Goal: Information Seeking & Learning: Learn about a topic

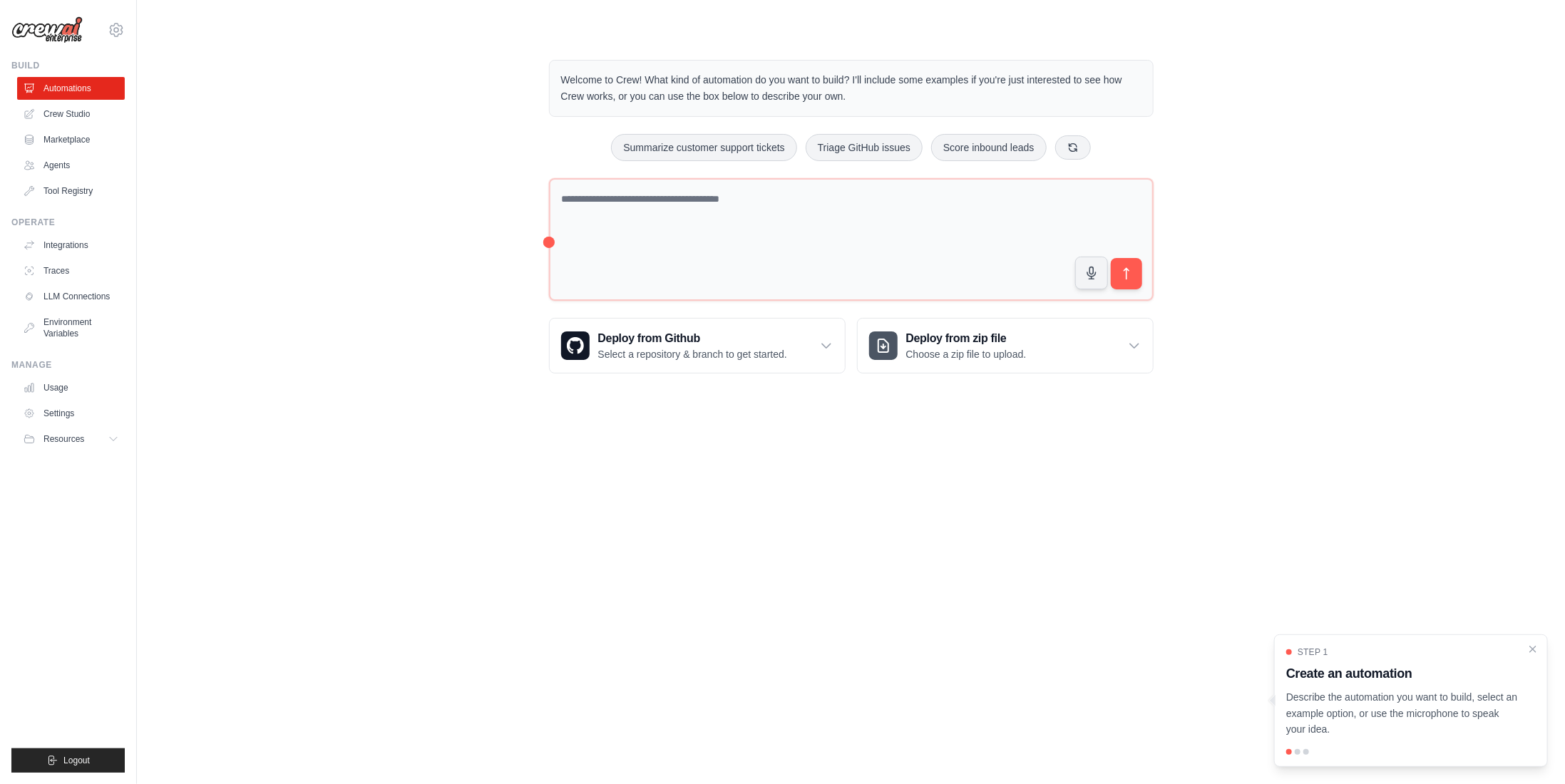
click at [352, 253] on div "Welcome to Crew! What kind of automation do you want to build? I'll include som…" at bounding box center [851, 216] width 1382 height 359
click at [929, 537] on body "[EMAIL_ADDRESS][DOMAIN_NAME] Settings Build Automations Crew Studio" at bounding box center [782, 392] width 1565 height 784
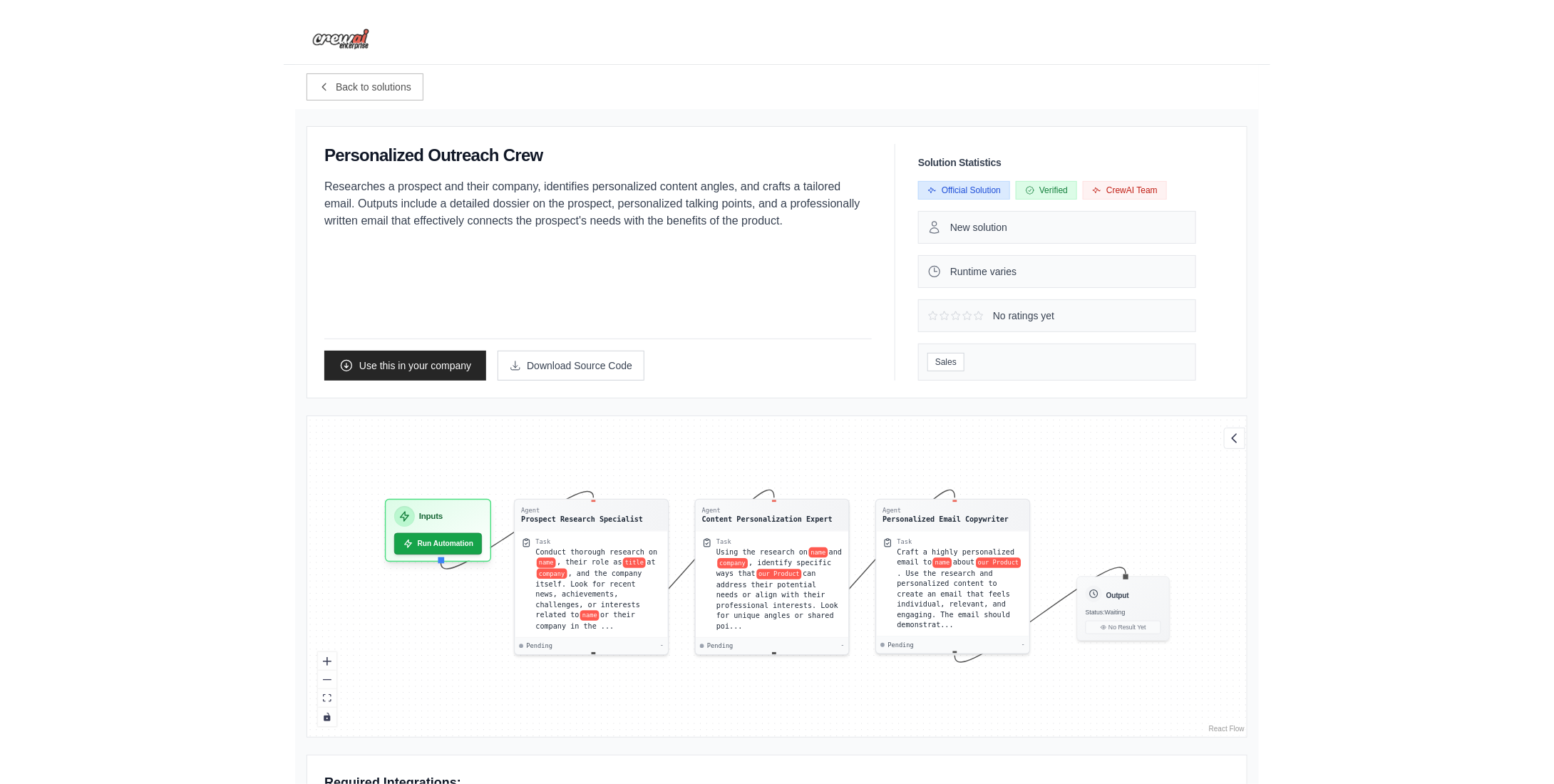
scroll to position [20, 0]
click at [596, 567] on span ", and the company itself. Look for recent news, achievements, challenges, or in…" at bounding box center [589, 592] width 106 height 49
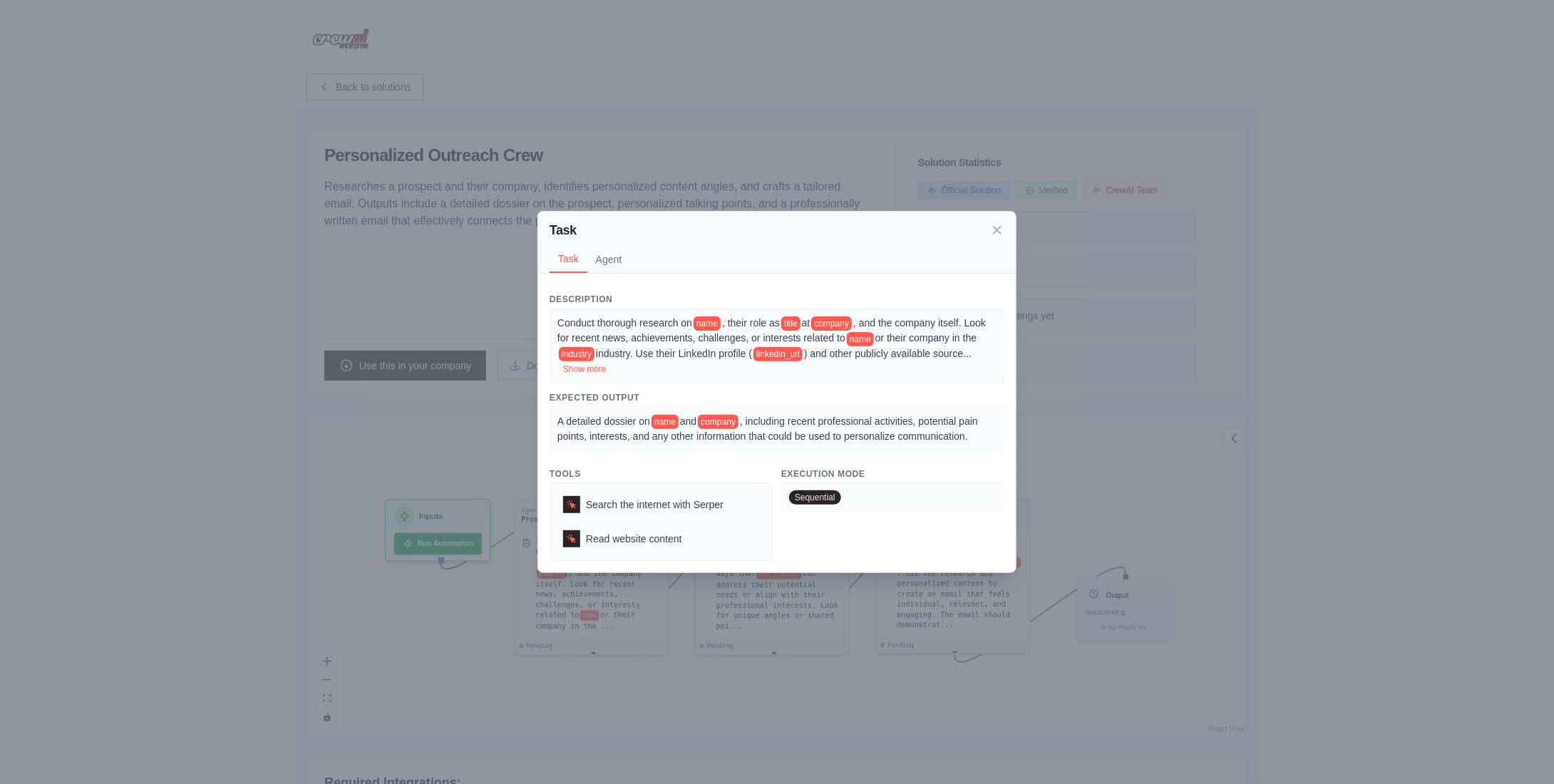
click at [1296, 334] on div "Task Task Agent Description Conduct thorough research on name , their role as t…" at bounding box center [777, 392] width 1554 height 784
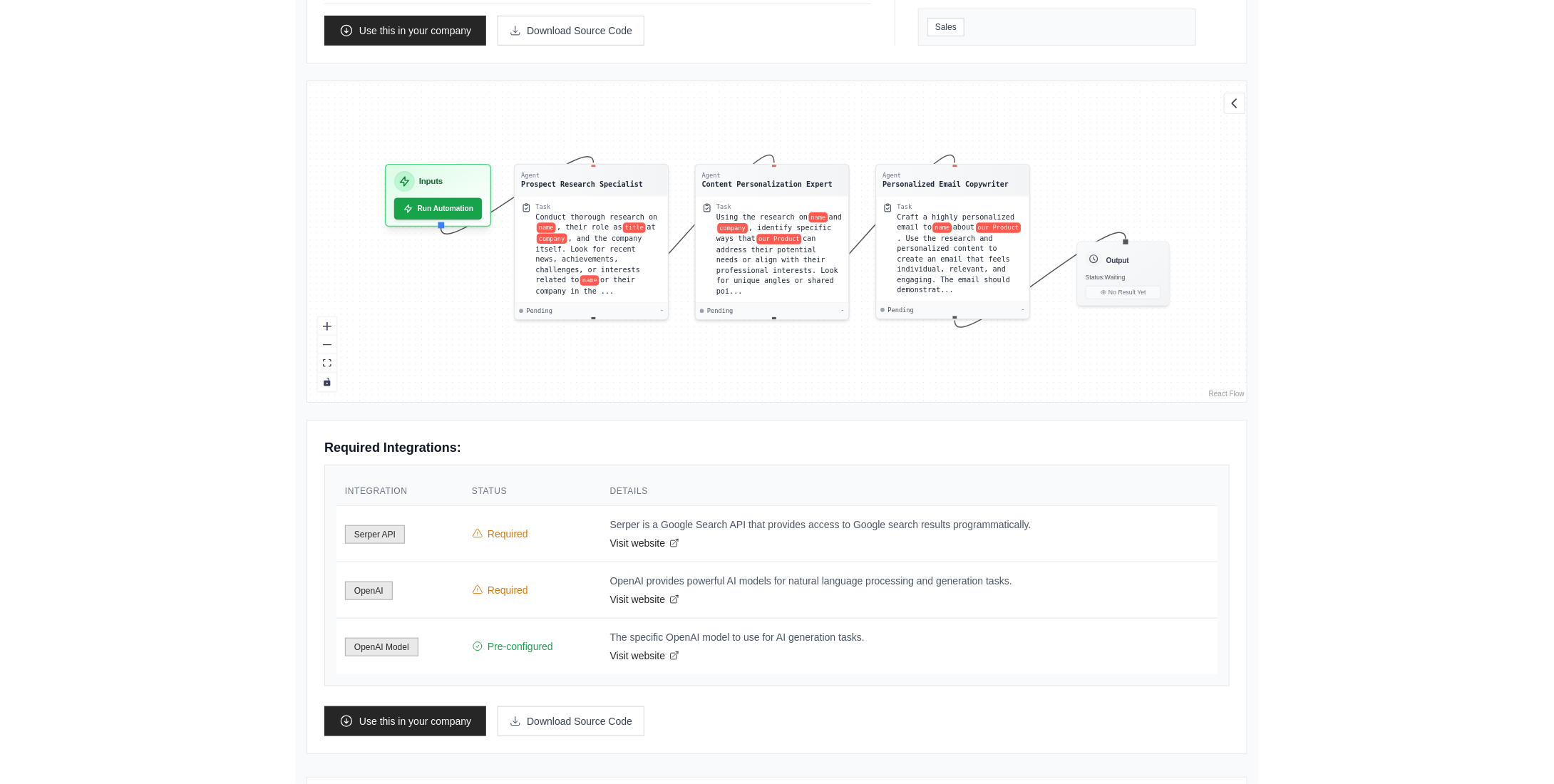
scroll to position [356, 0]
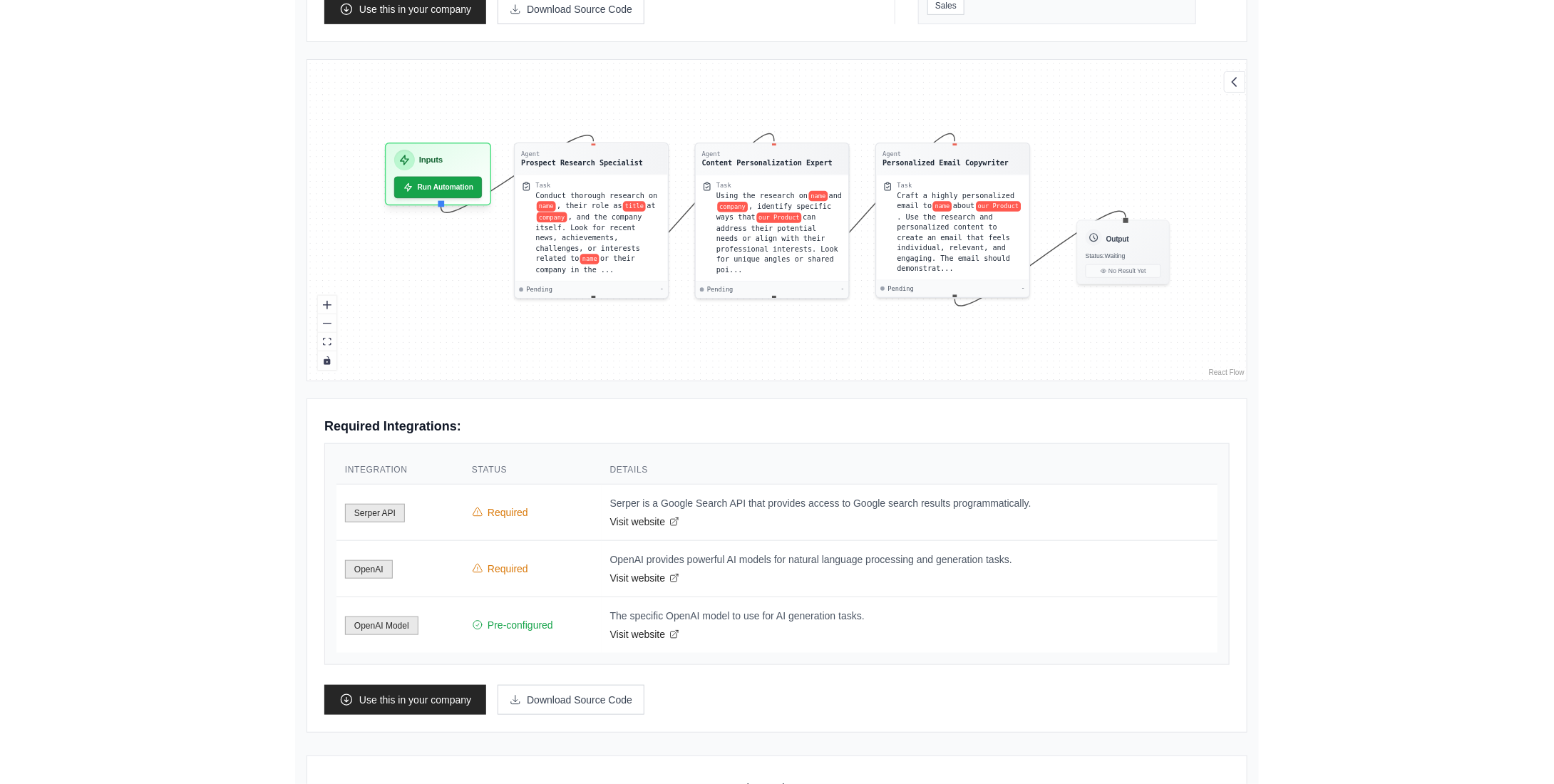
click at [373, 507] on span "Serper API" at bounding box center [375, 512] width 60 height 19
click at [733, 496] on p "Serper is a Google Search API that provides access to Google search results pro…" at bounding box center [909, 503] width 599 height 14
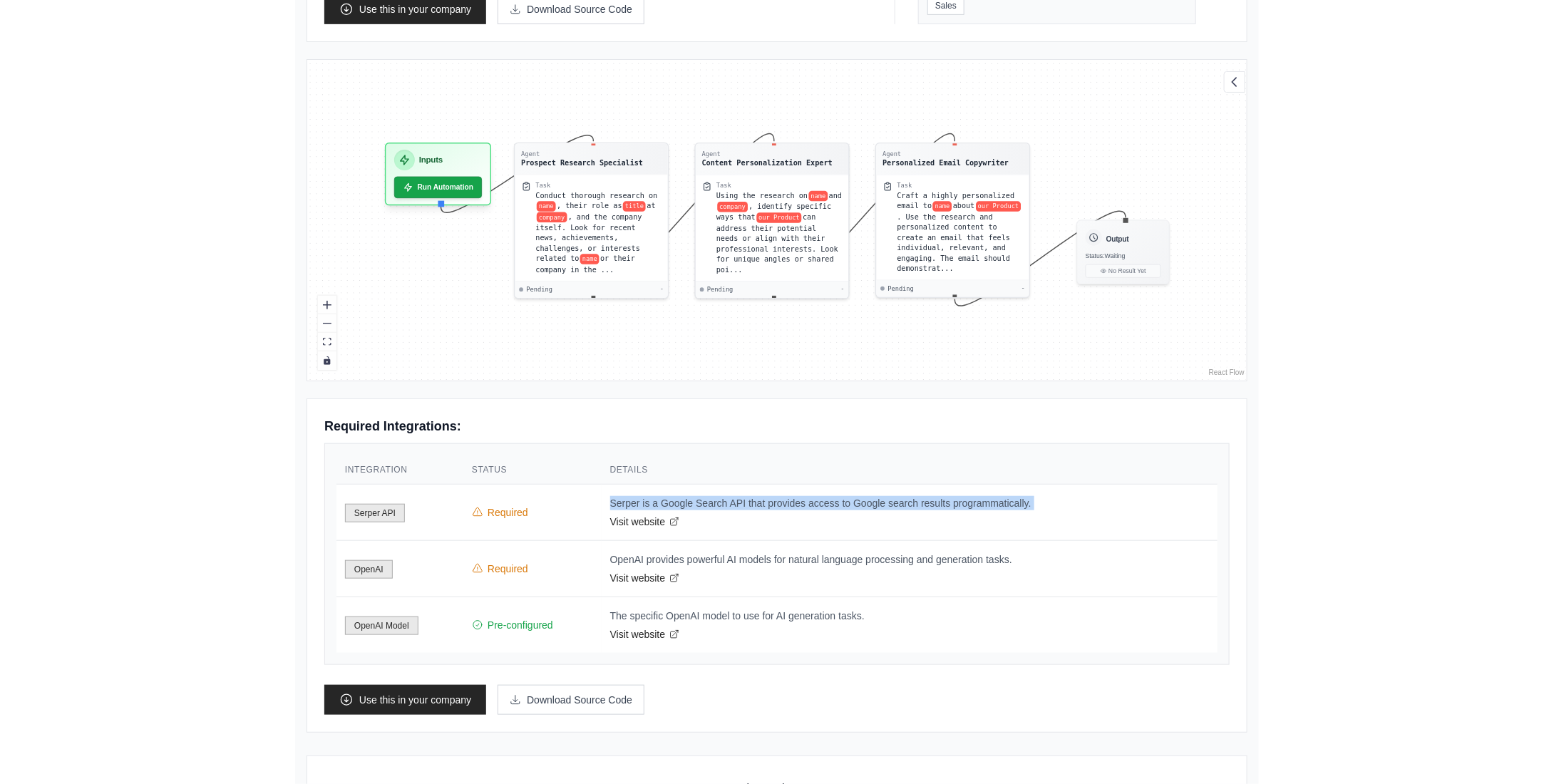
click at [733, 496] on p "Serper is a Google Search API that provides access to Google search results pro…" at bounding box center [909, 503] width 599 height 14
click at [198, 523] on div "Back to solutions Personalized Outreach Crew Researches a prospect and their co…" at bounding box center [777, 273] width 1554 height 1259
click at [650, 552] on p "OpenAI provides powerful AI models for natural language processing and generati…" at bounding box center [909, 559] width 599 height 14
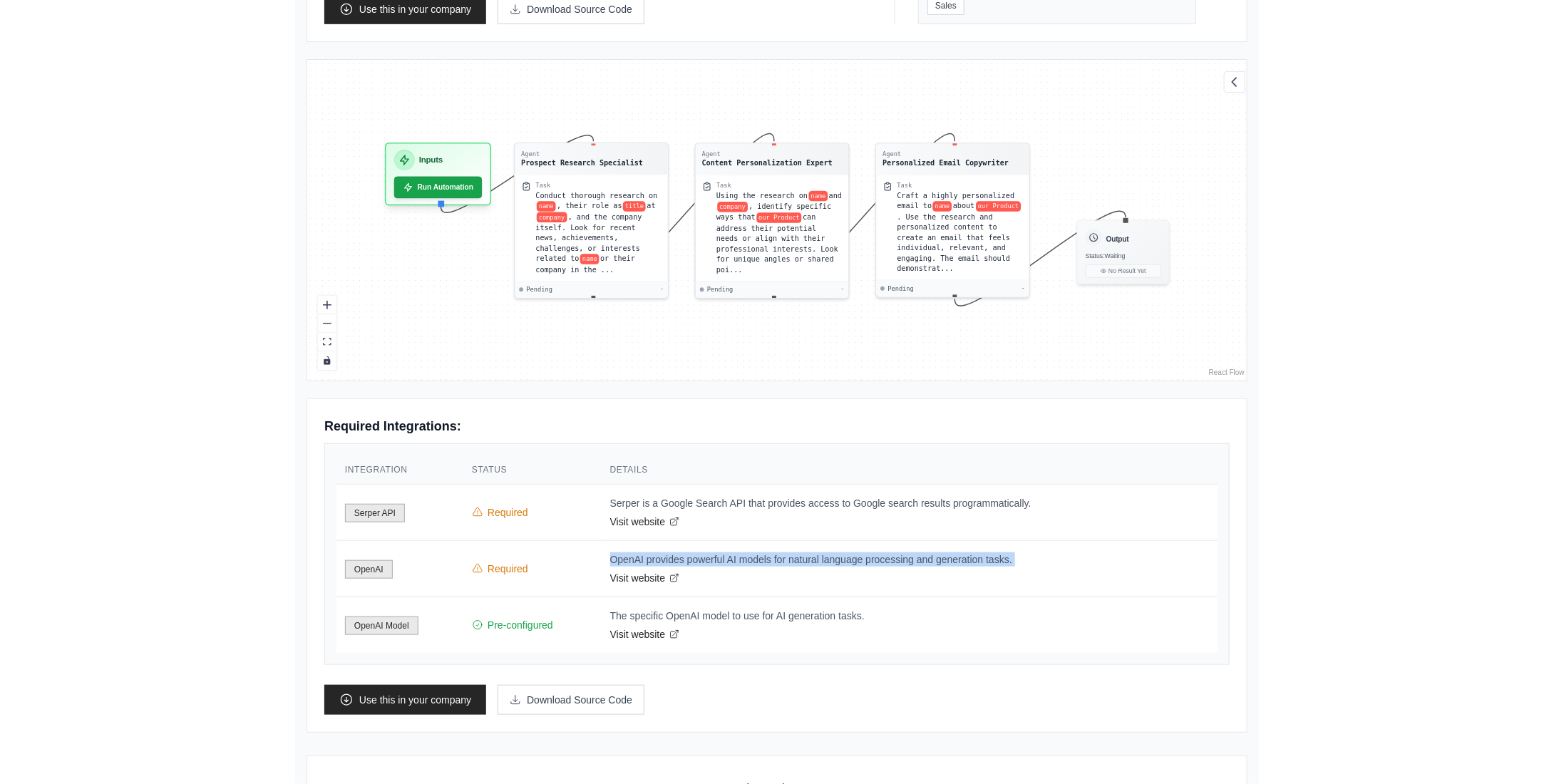
click at [650, 552] on p "OpenAI provides powerful AI models for natural language processing and generati…" at bounding box center [909, 559] width 599 height 14
click at [626, 609] on p "The specific OpenAI model to use for AI generation tasks." at bounding box center [909, 616] width 599 height 14
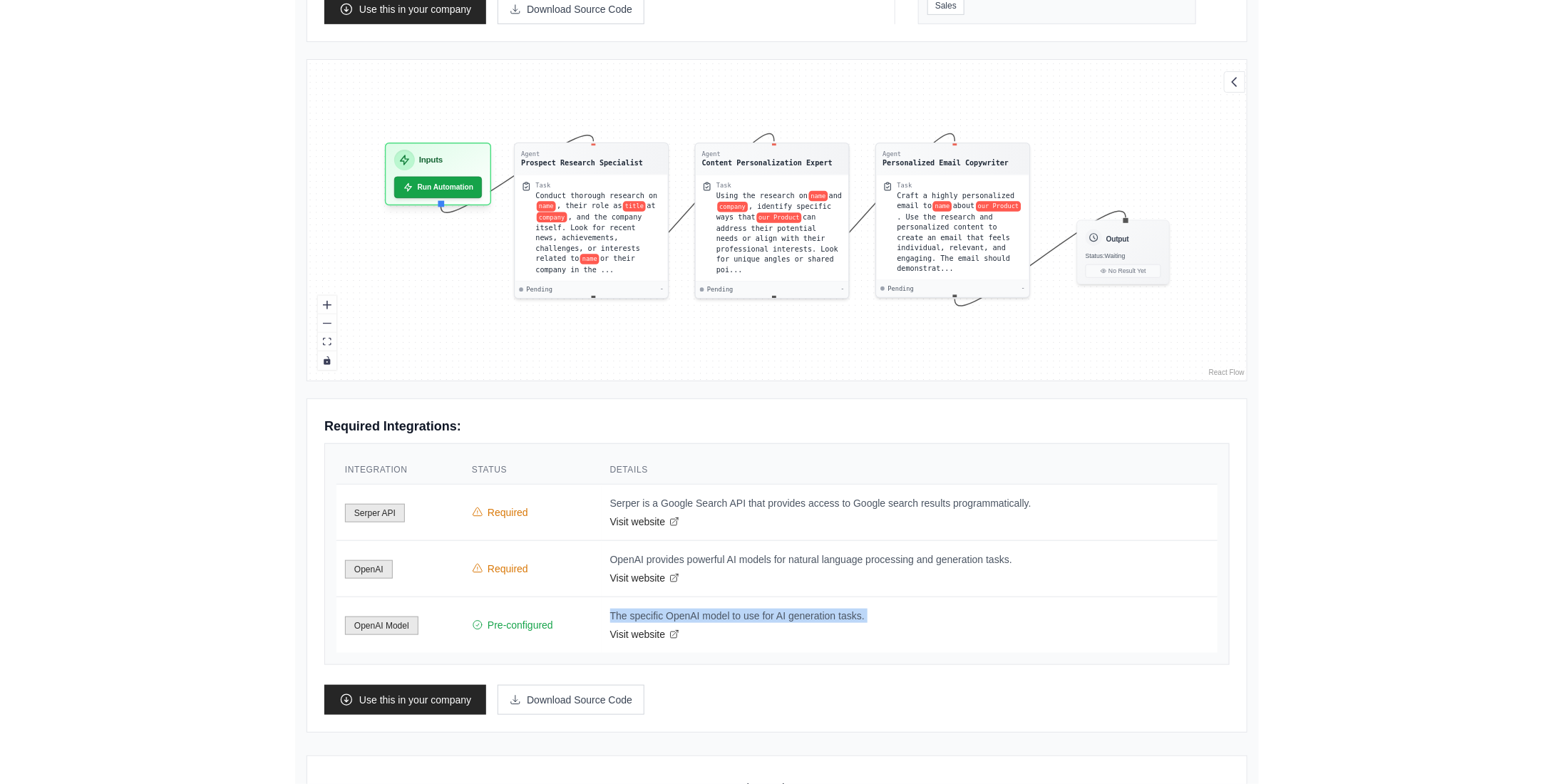
click at [626, 609] on p "The specific OpenAI model to use for AI generation tasks." at bounding box center [909, 616] width 599 height 14
click at [511, 620] on span "Pre-configured" at bounding box center [532, 625] width 121 height 14
click at [708, 609] on p "The specific OpenAI model to use for AI generation tasks." at bounding box center [909, 616] width 599 height 14
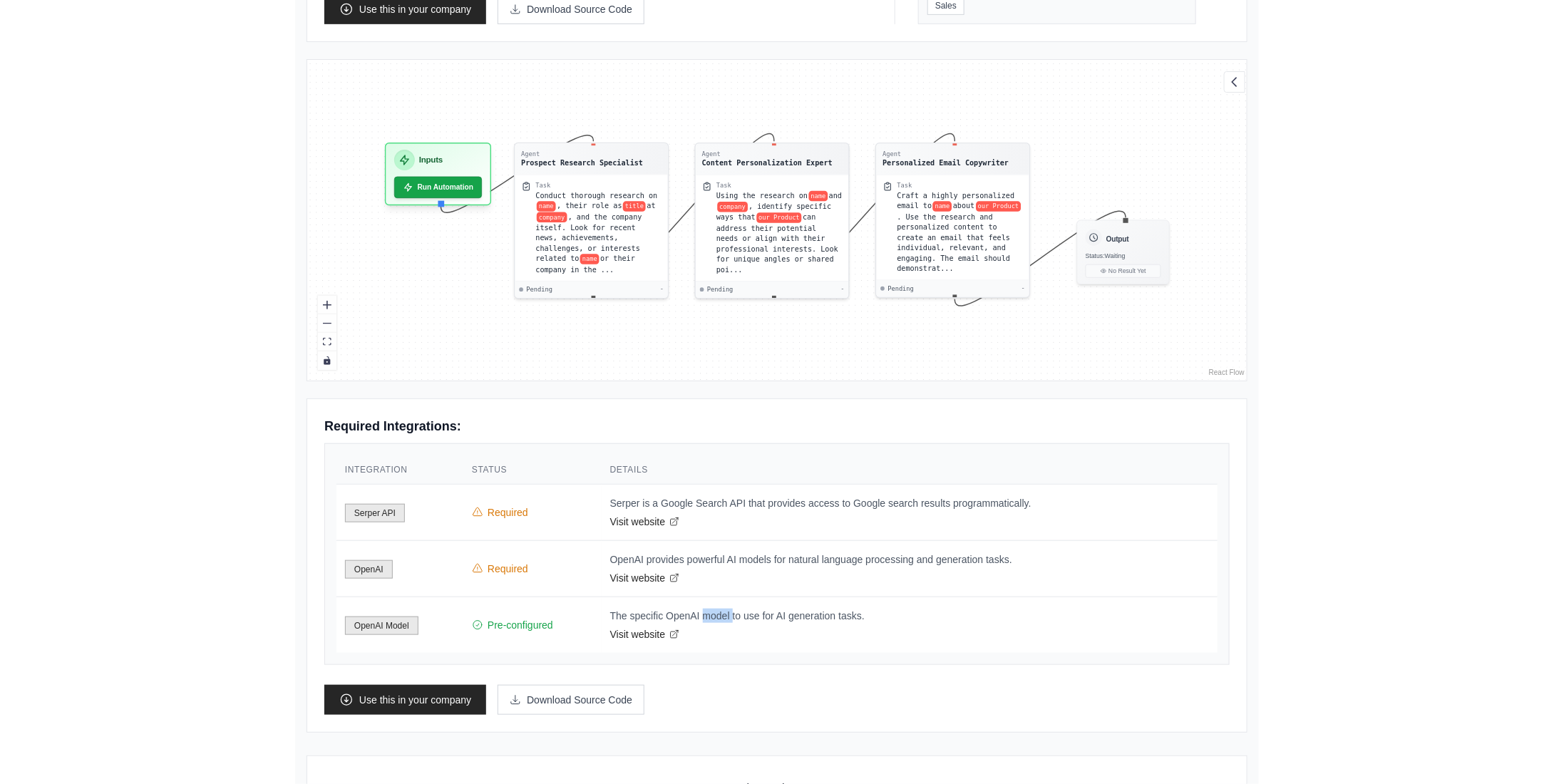
click at [708, 609] on p "The specific OpenAI model to use for AI generation tasks." at bounding box center [909, 616] width 599 height 14
click at [514, 566] on span "Required" at bounding box center [532, 569] width 121 height 14
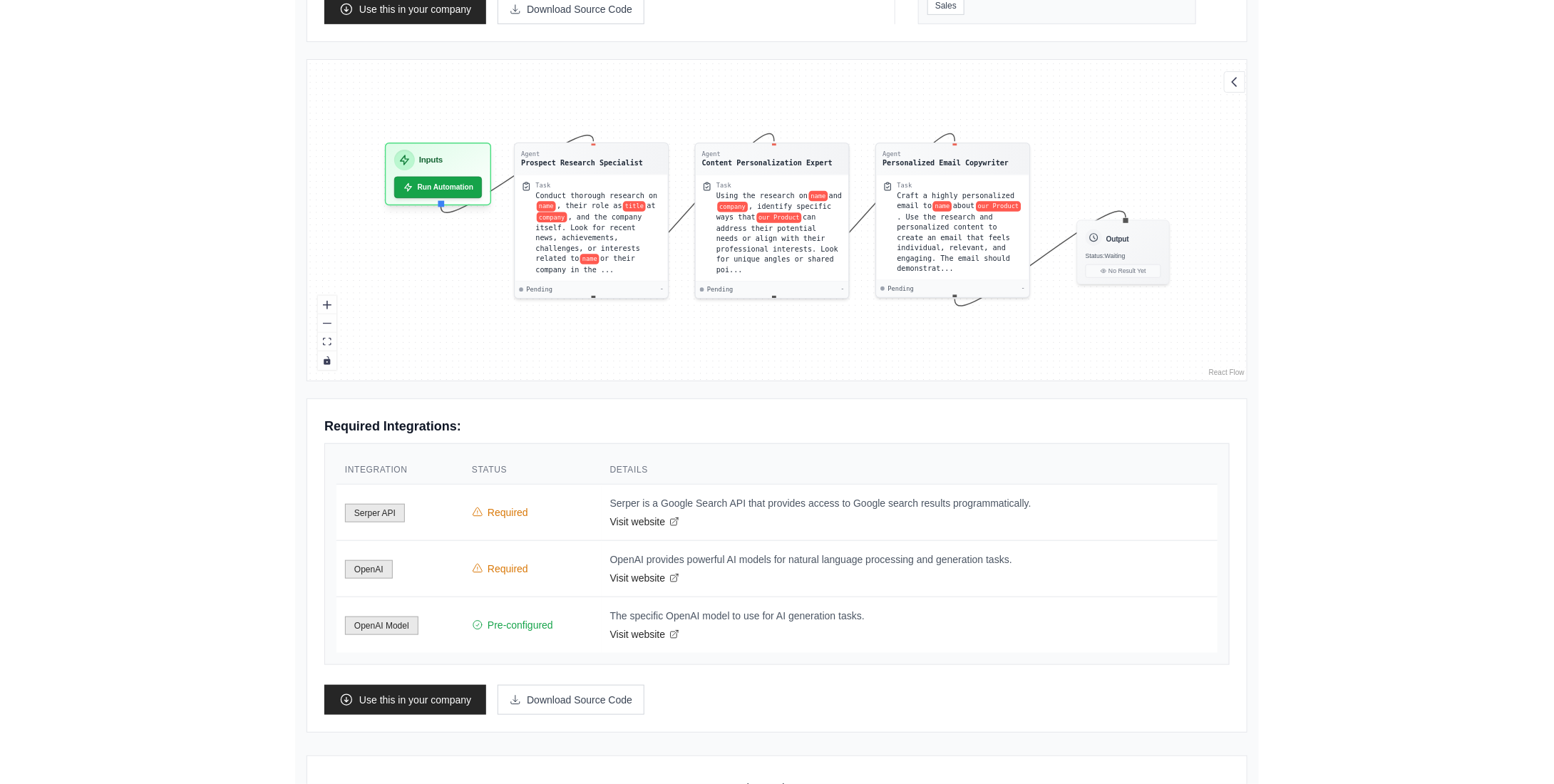
click at [263, 566] on div "Back to solutions Personalized Outreach Crew Researches a prospect and their co…" at bounding box center [777, 273] width 1554 height 1259
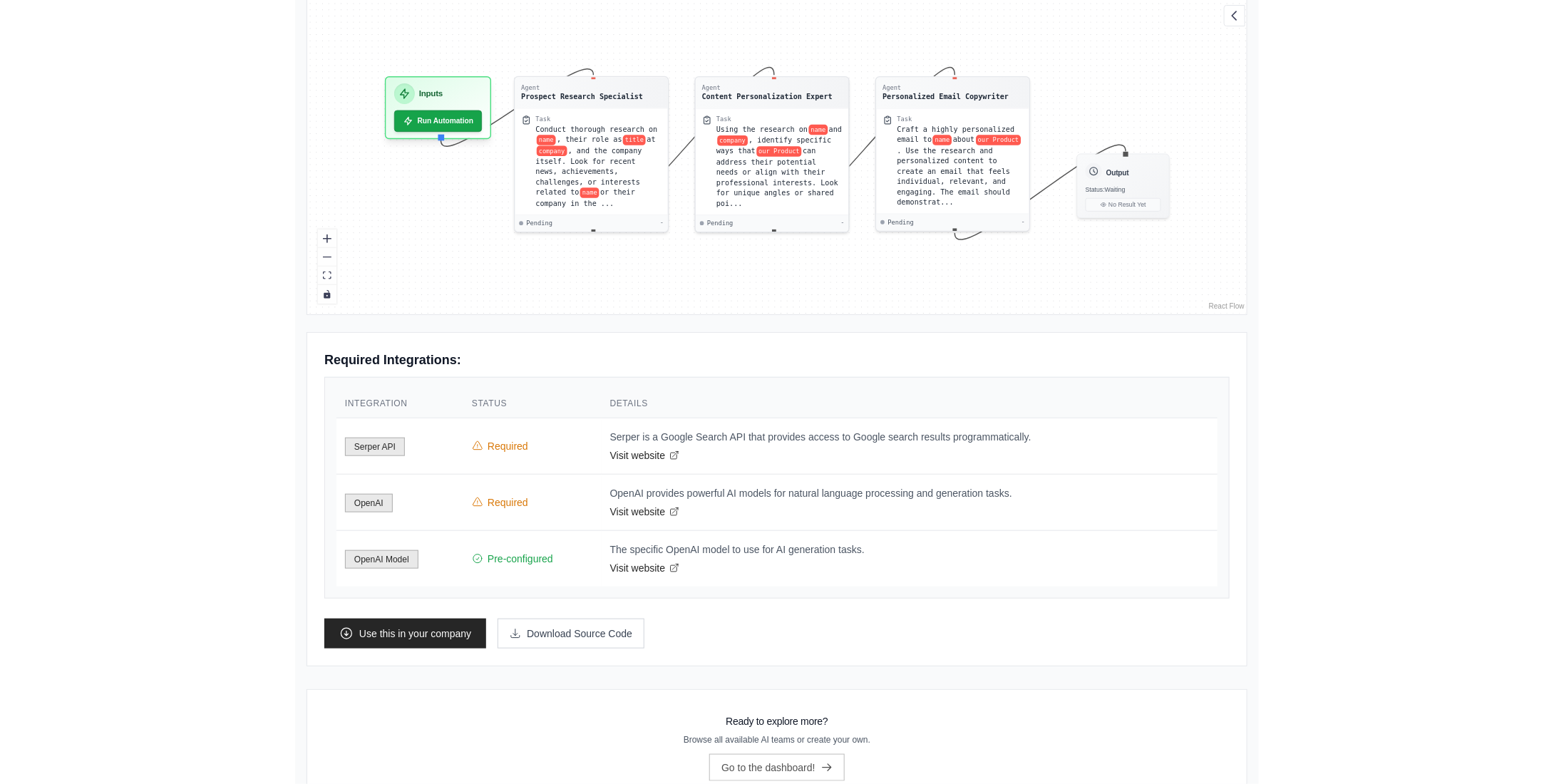
scroll to position [465, 0]
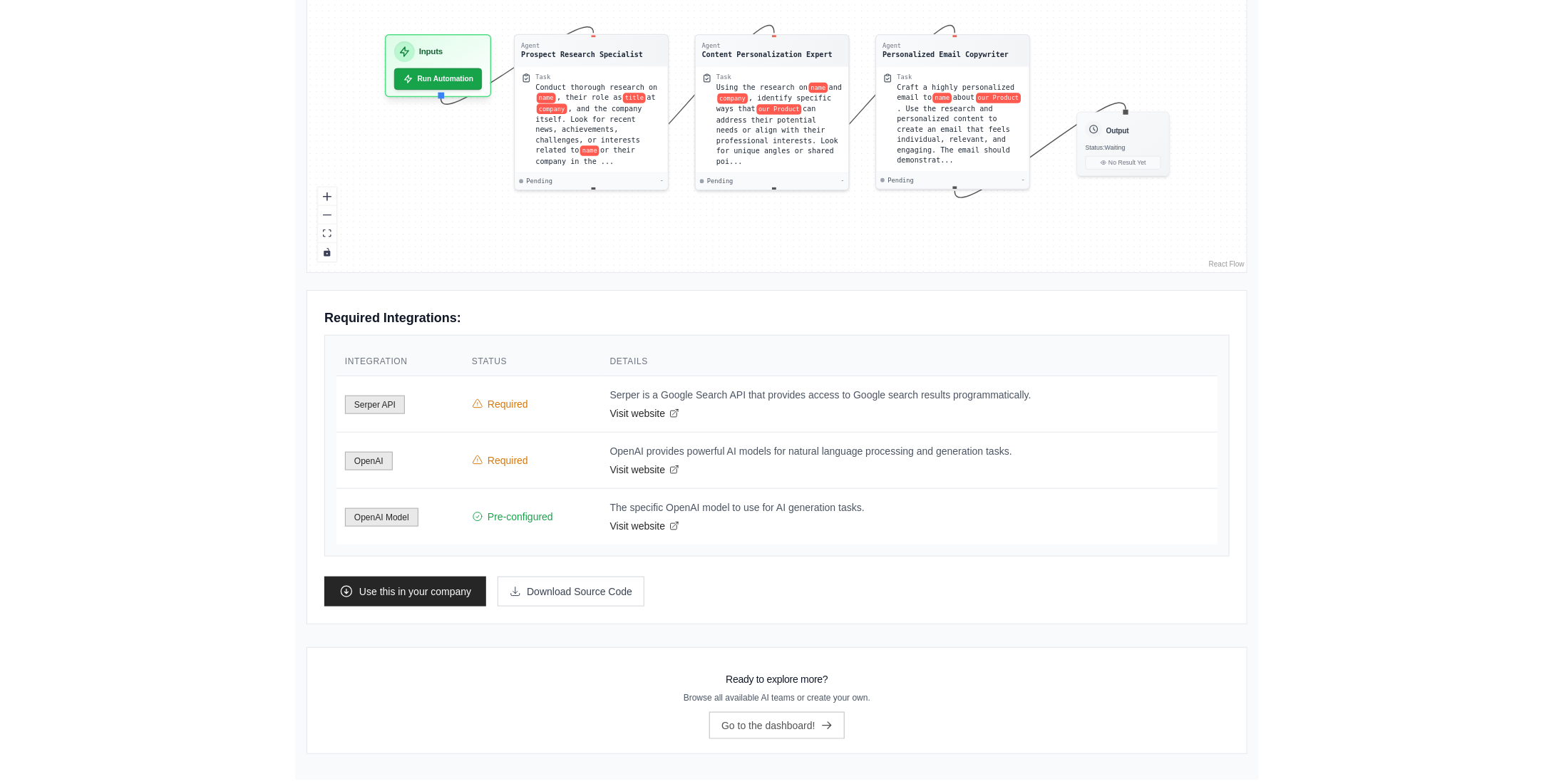
click at [394, 510] on span "OpenAI Model" at bounding box center [382, 517] width 74 height 19
click at [71, 461] on div "Back to solutions Personalized Outreach Crew Researches a prospect and their co…" at bounding box center [777, 165] width 1554 height 1259
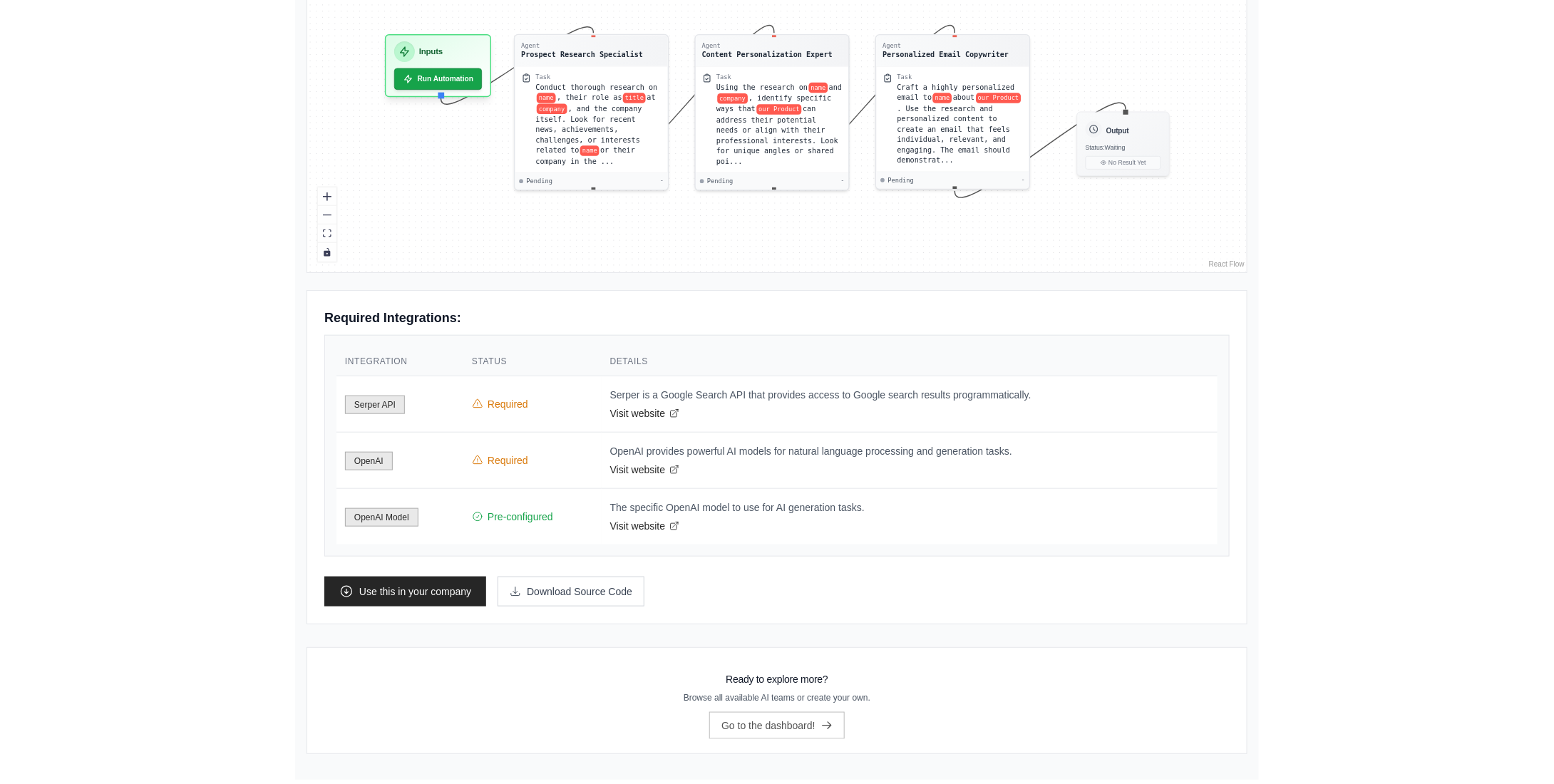
click at [103, 369] on div "Back to solutions Personalized Outreach Crew Researches a prospect and their co…" at bounding box center [777, 165] width 1554 height 1259
